Goal: Transaction & Acquisition: Obtain resource

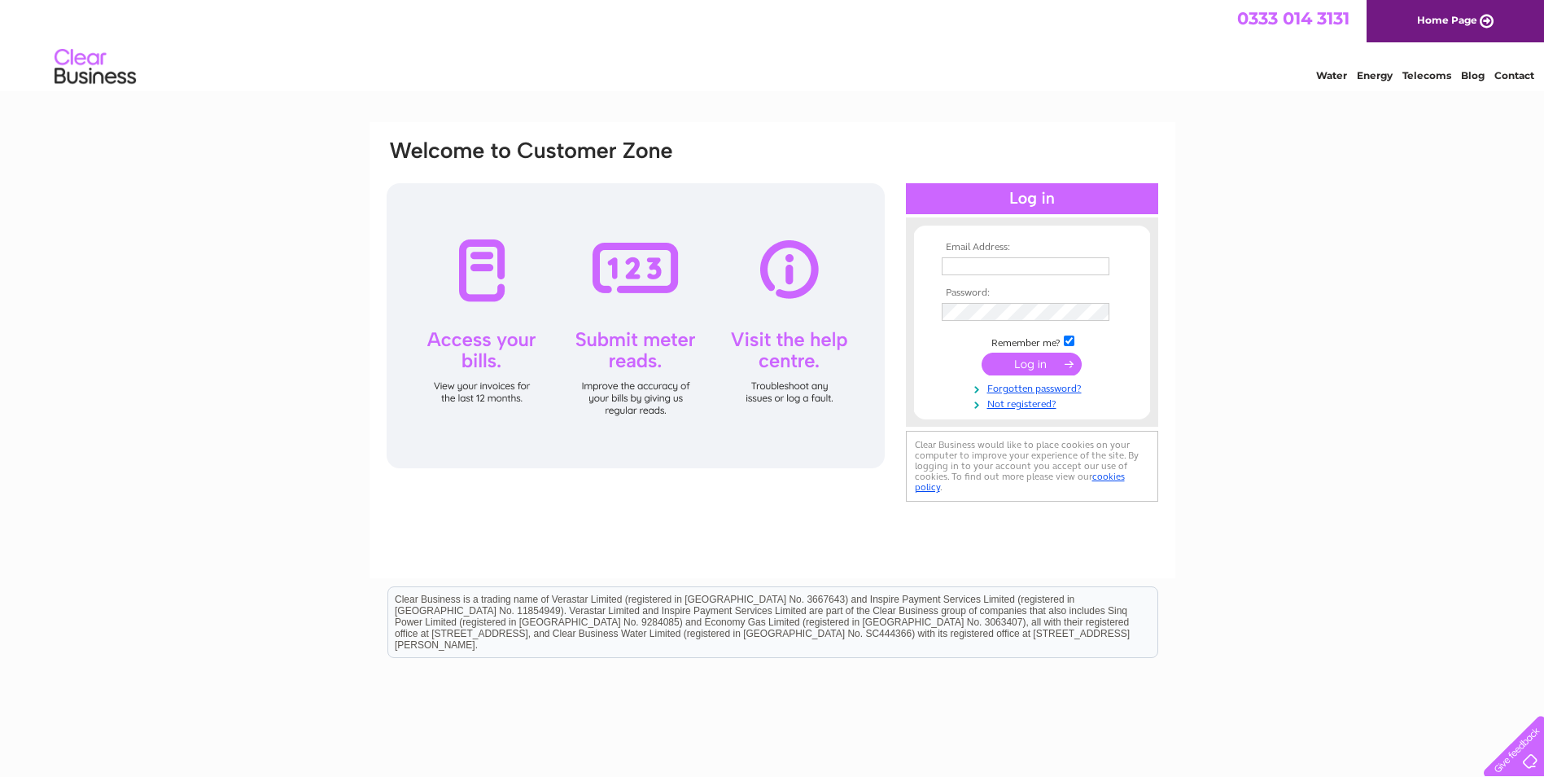
click at [991, 265] on input "text" at bounding box center [1026, 266] width 168 height 18
paste input "[EMAIL_ADDRESS][DOMAIN_NAME]"
type input "[EMAIL_ADDRESS][DOMAIN_NAME]"
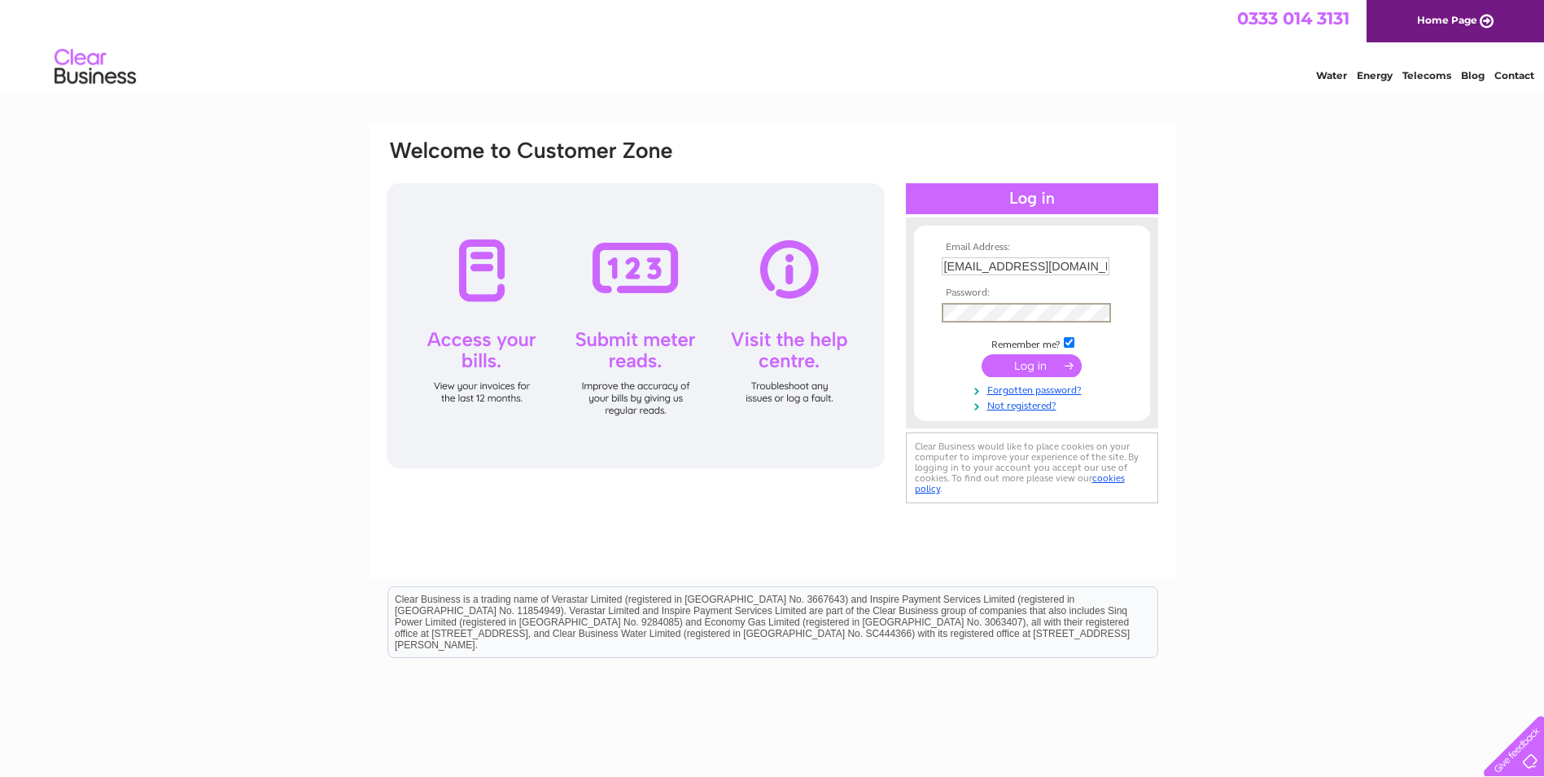
click at [1025, 365] on input "submit" at bounding box center [1032, 365] width 100 height 23
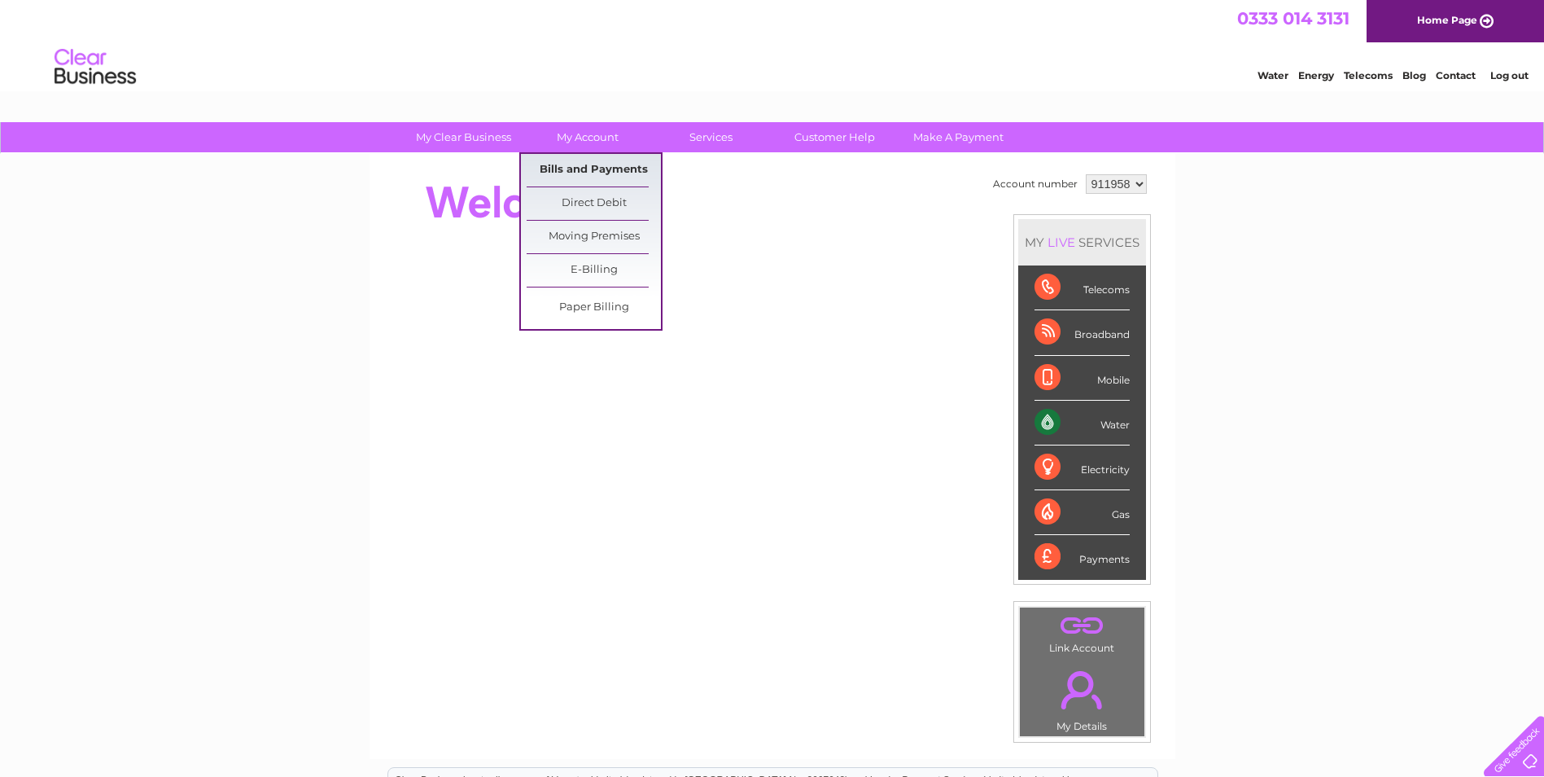
click at [601, 162] on link "Bills and Payments" at bounding box center [594, 170] width 134 height 33
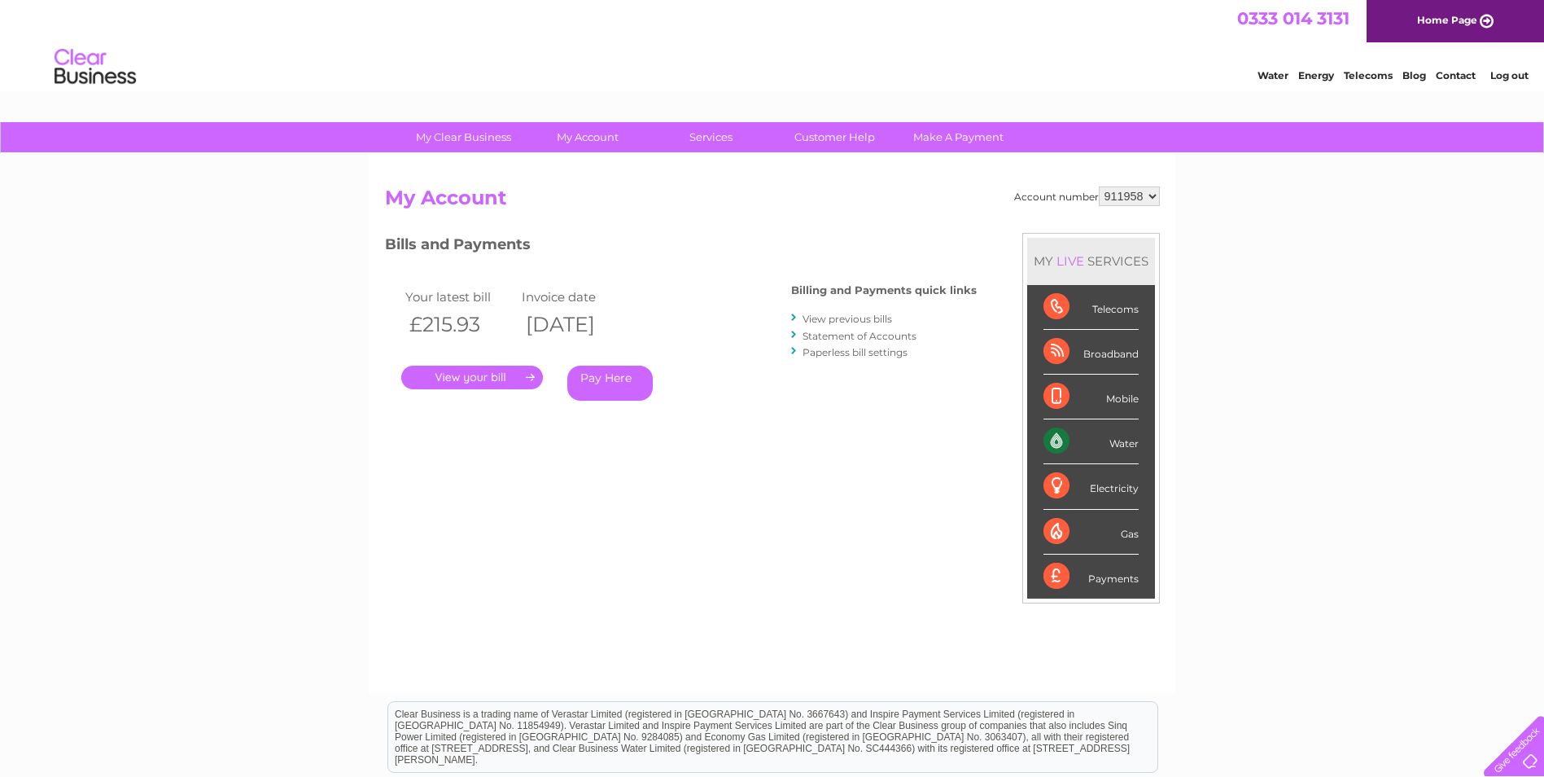
click at [483, 373] on link "." at bounding box center [472, 378] width 142 height 24
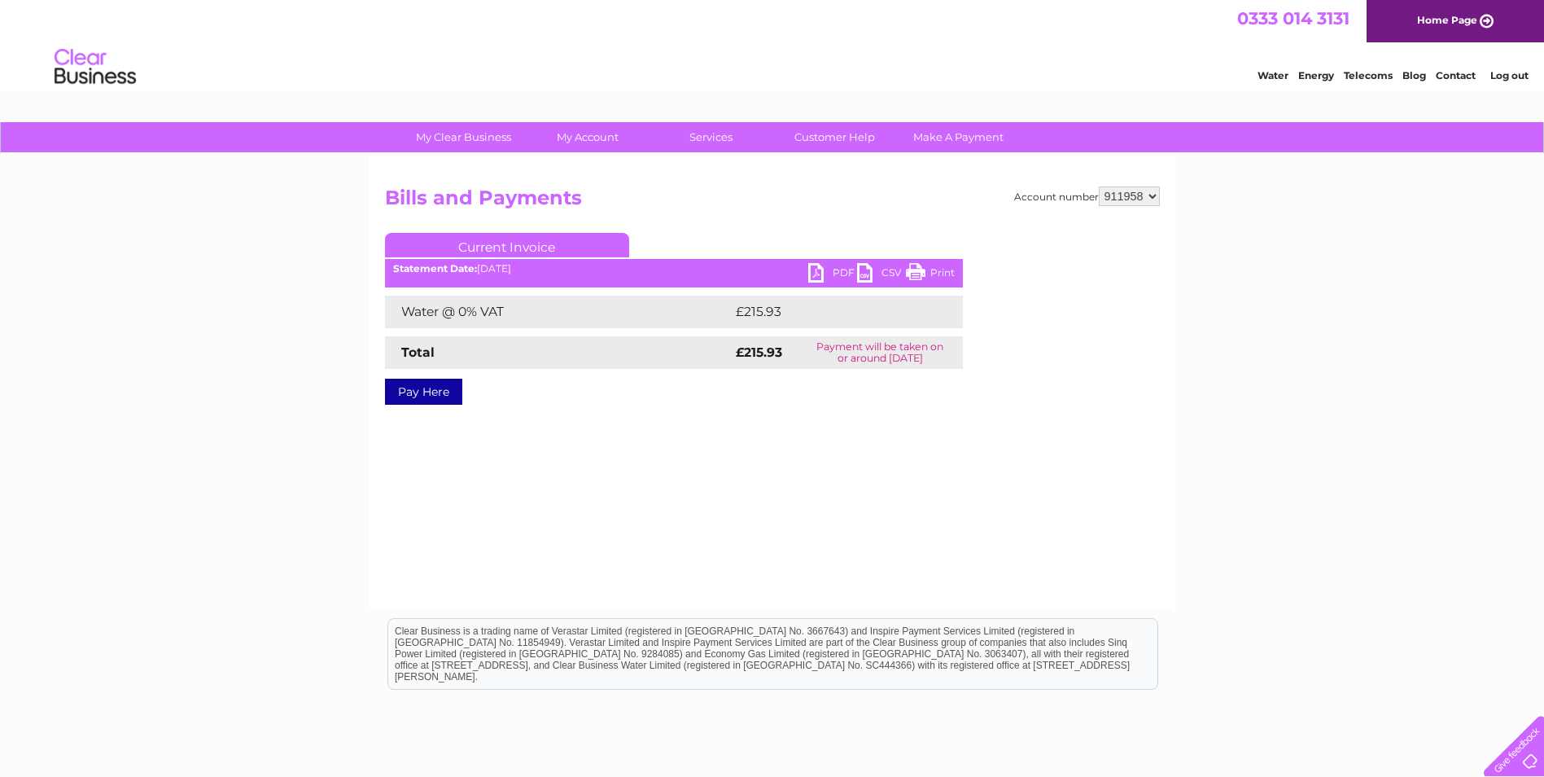
click at [816, 274] on link "PDF" at bounding box center [832, 275] width 49 height 24
